Goal: Find specific page/section: Find specific page/section

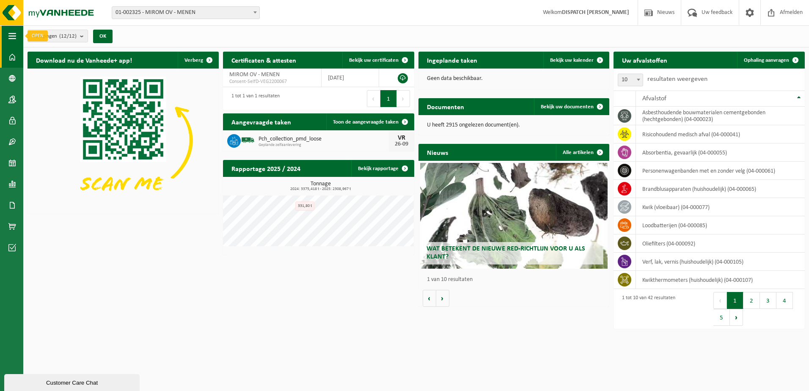
click at [16, 41] on button "Navigatie" at bounding box center [11, 35] width 23 height 21
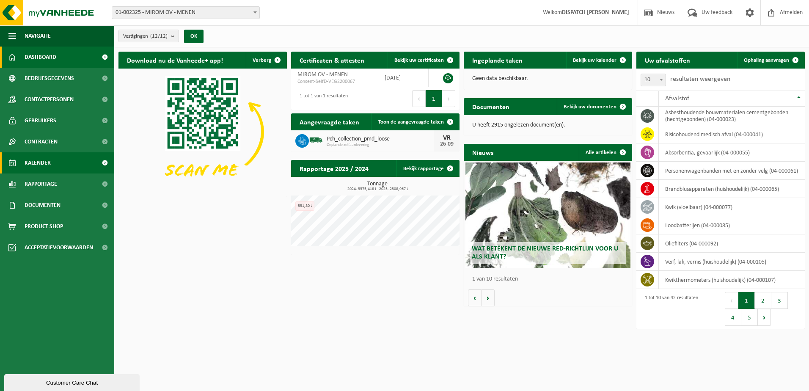
click at [68, 161] on link "Kalender" at bounding box center [57, 162] width 114 height 21
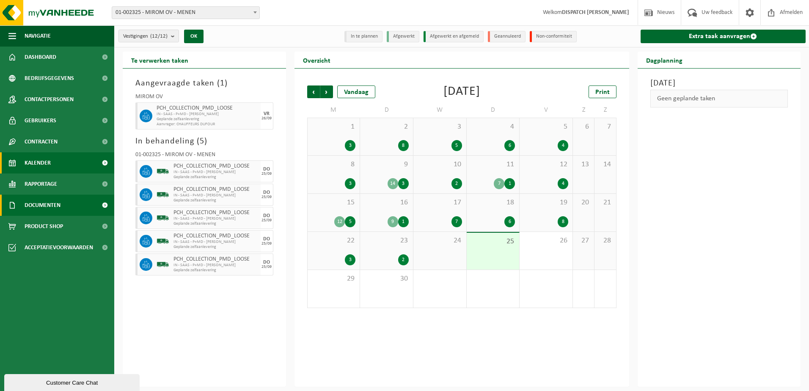
click at [66, 204] on link "Documenten" at bounding box center [57, 205] width 114 height 21
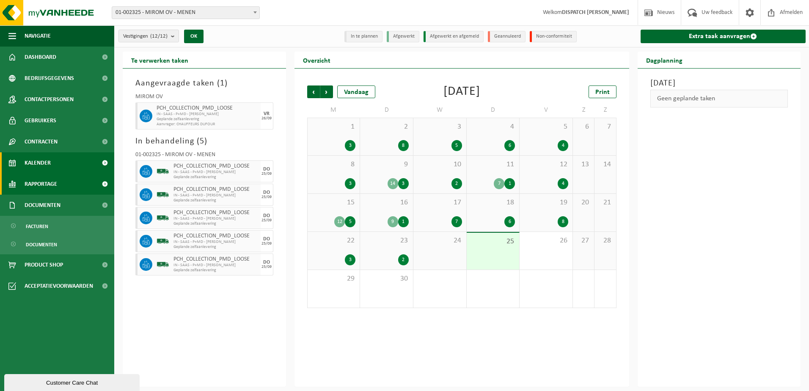
click at [71, 183] on link "Rapportage" at bounding box center [57, 184] width 114 height 21
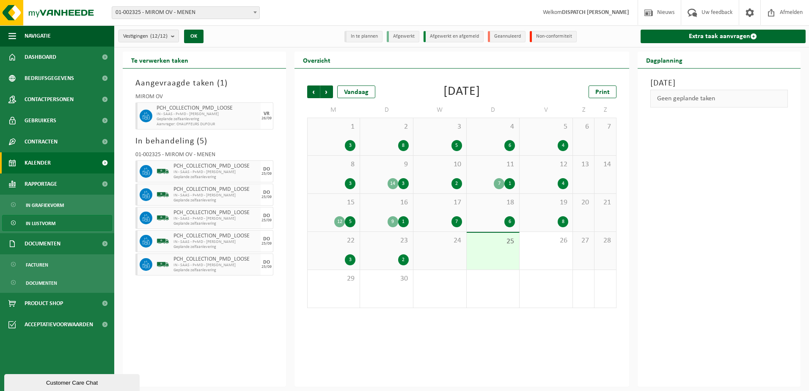
click at [61, 222] on link "In lijstvorm" at bounding box center [57, 223] width 110 height 16
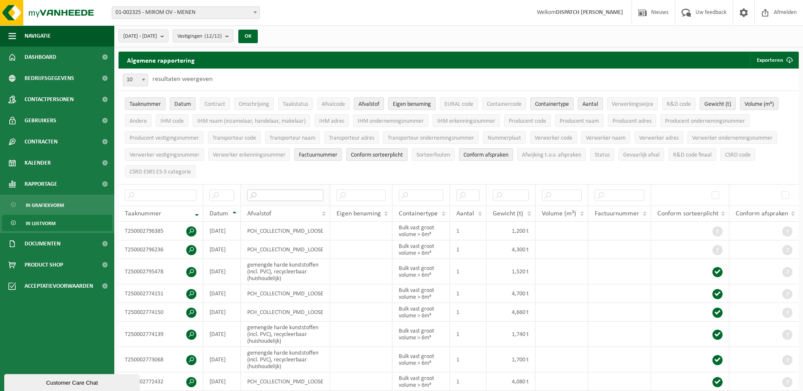
click at [285, 195] on input "text" at bounding box center [285, 195] width 76 height 11
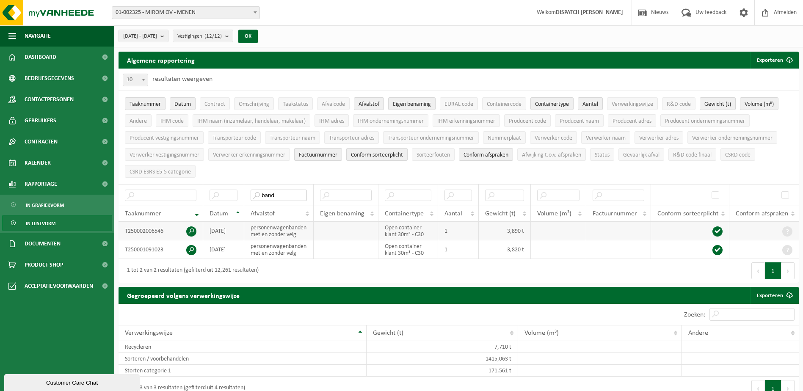
type input "band"
click at [249, 229] on td "personenwagenbanden met en zonder velg" at bounding box center [278, 231] width 69 height 19
click at [577, 222] on td at bounding box center [558, 231] width 55 height 19
